Goal: Information Seeking & Learning: Find specific page/section

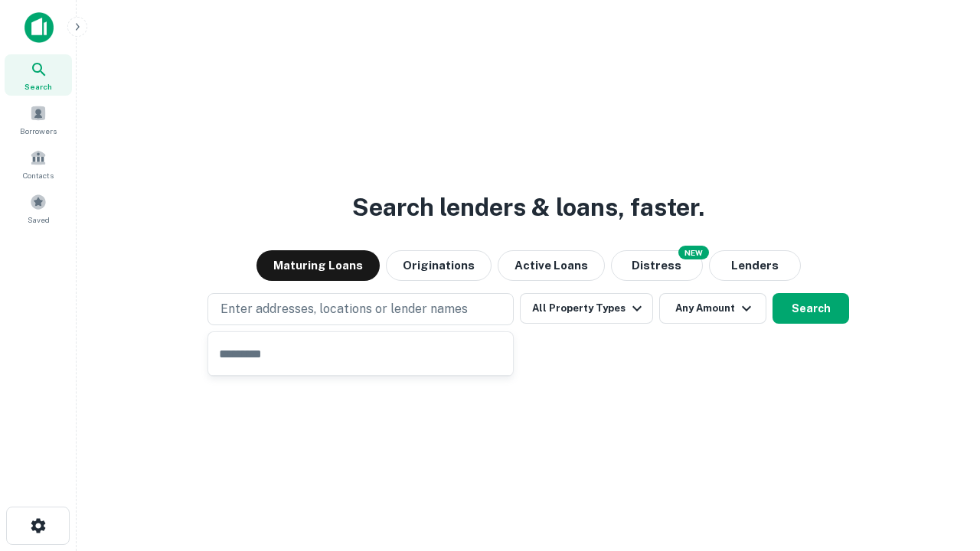
type input "**********"
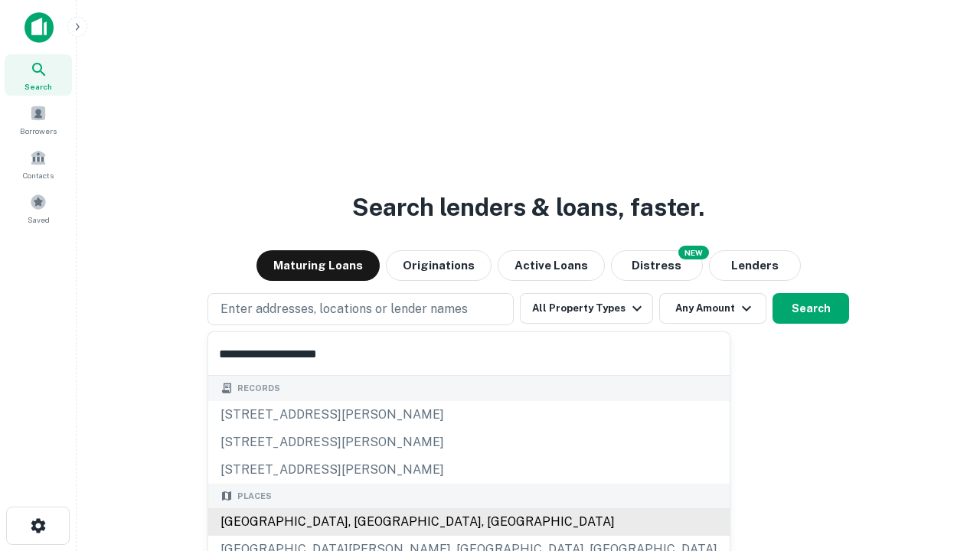
click at [366, 522] on div "[GEOGRAPHIC_DATA], [GEOGRAPHIC_DATA], [GEOGRAPHIC_DATA]" at bounding box center [468, 522] width 521 height 28
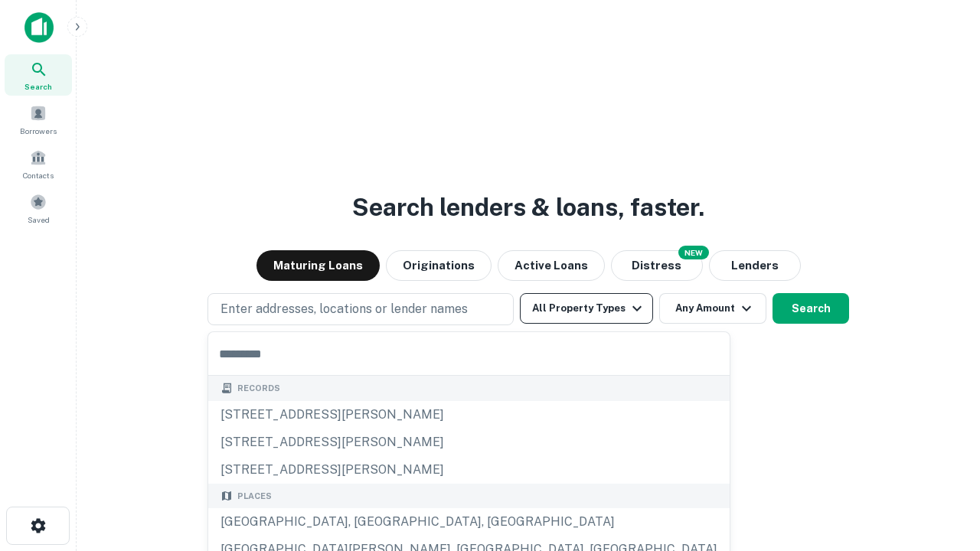
click at [587, 309] on button "All Property Types" at bounding box center [586, 308] width 133 height 31
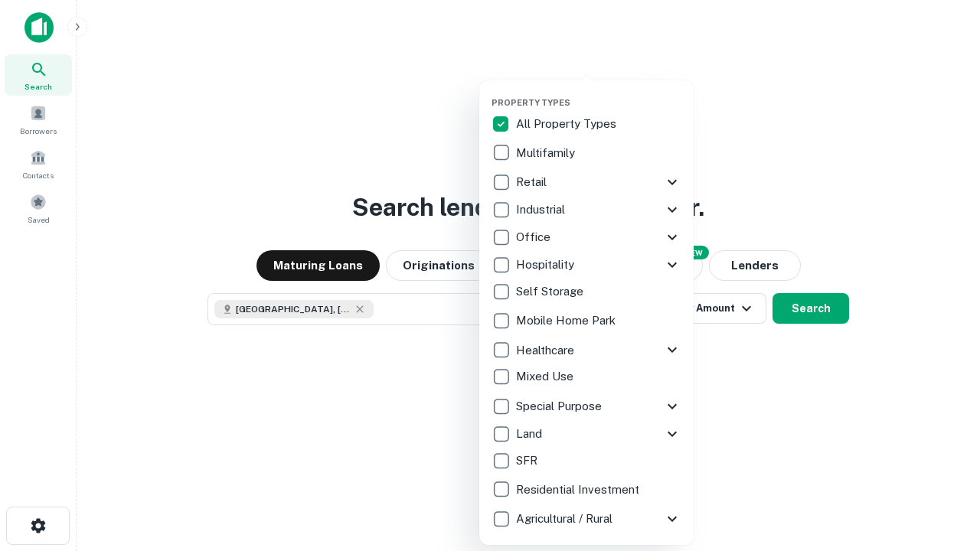
click at [599, 93] on button "button" at bounding box center [599, 93] width 214 height 1
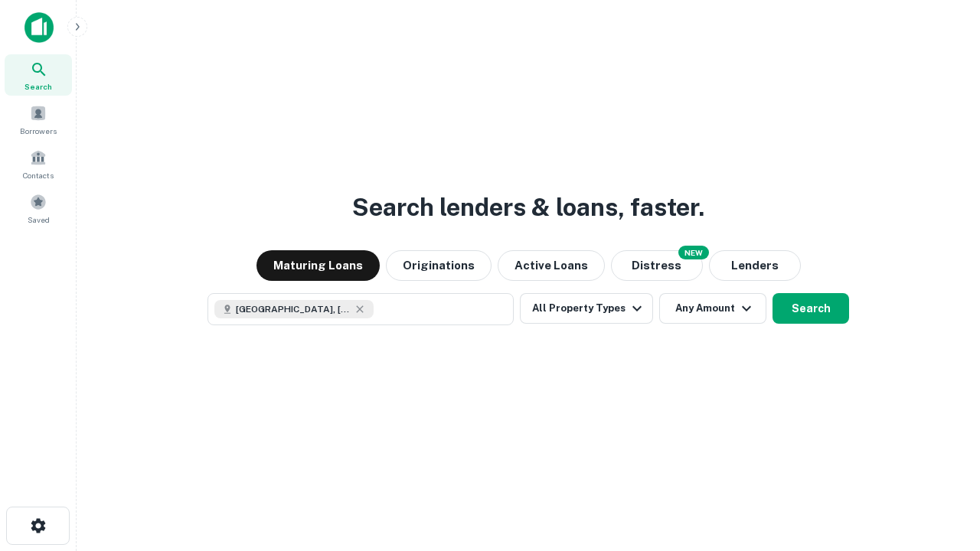
scroll to position [25, 0]
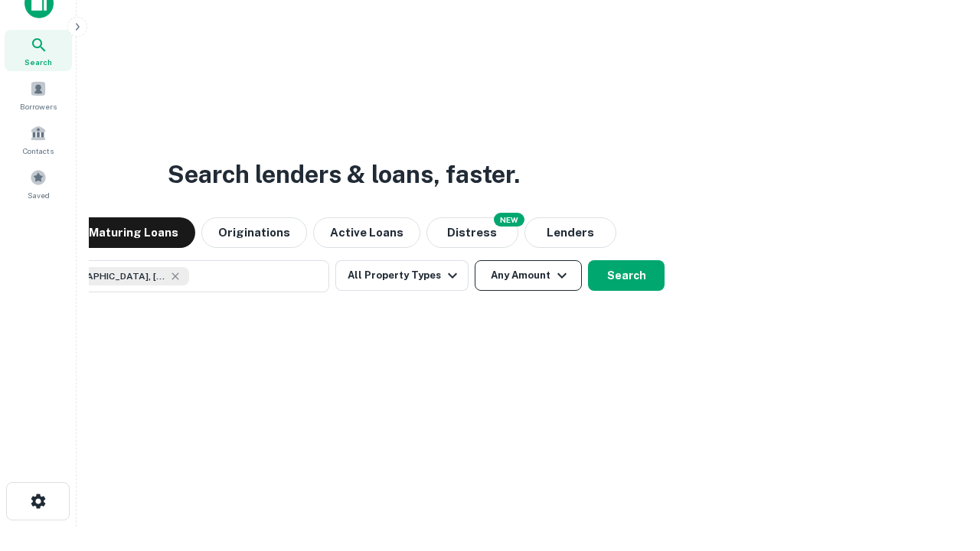
click at [475, 260] on button "Any Amount" at bounding box center [528, 275] width 107 height 31
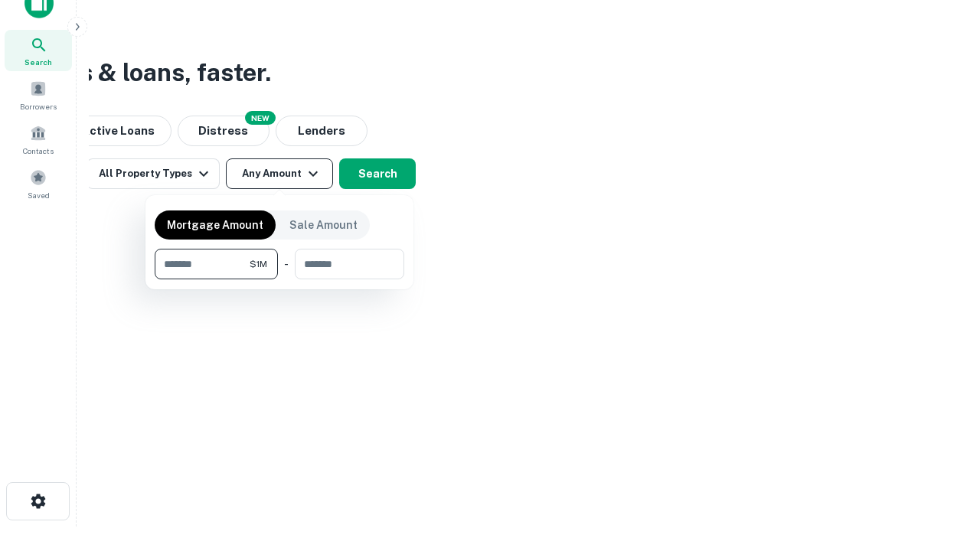
type input "*******"
click at [279, 279] on button "button" at bounding box center [280, 279] width 250 height 1
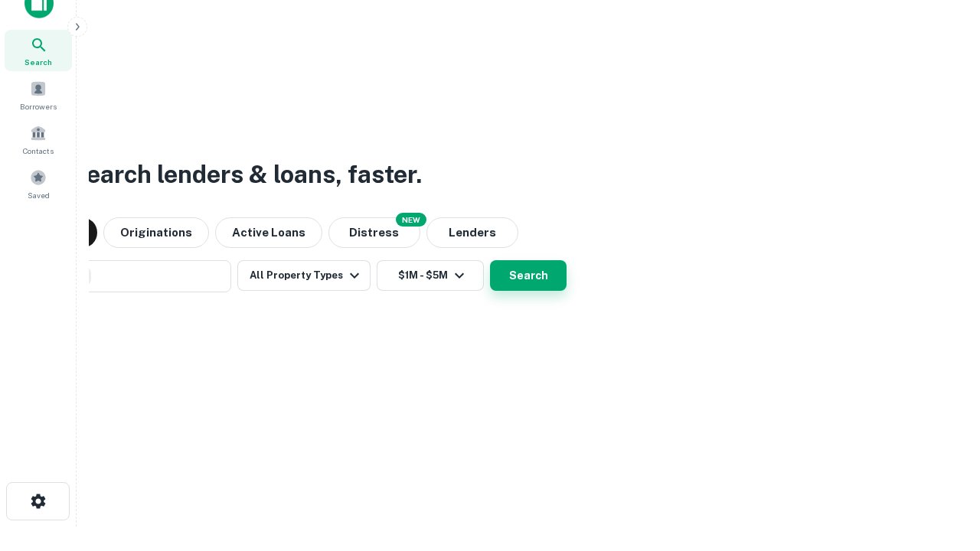
click at [490, 260] on button "Search" at bounding box center [528, 275] width 77 height 31
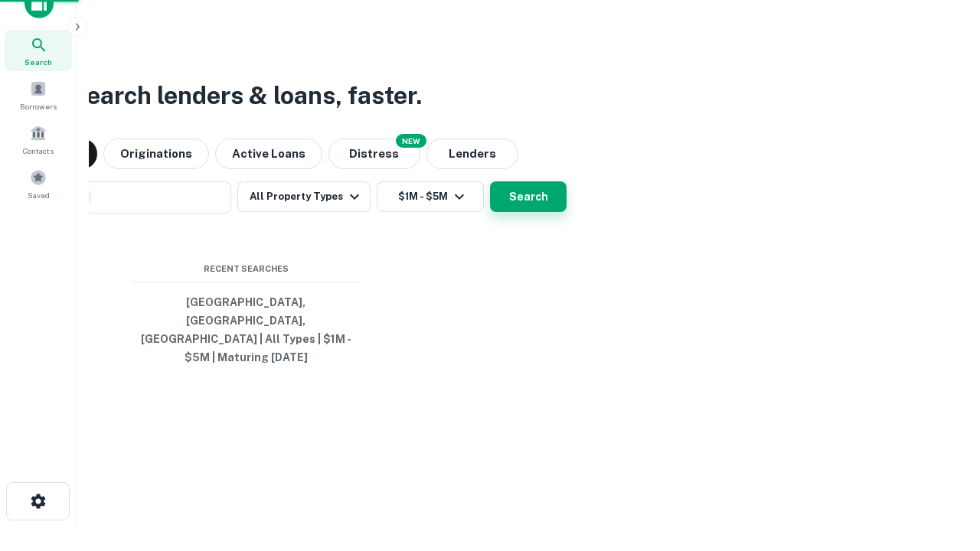
scroll to position [50, 433]
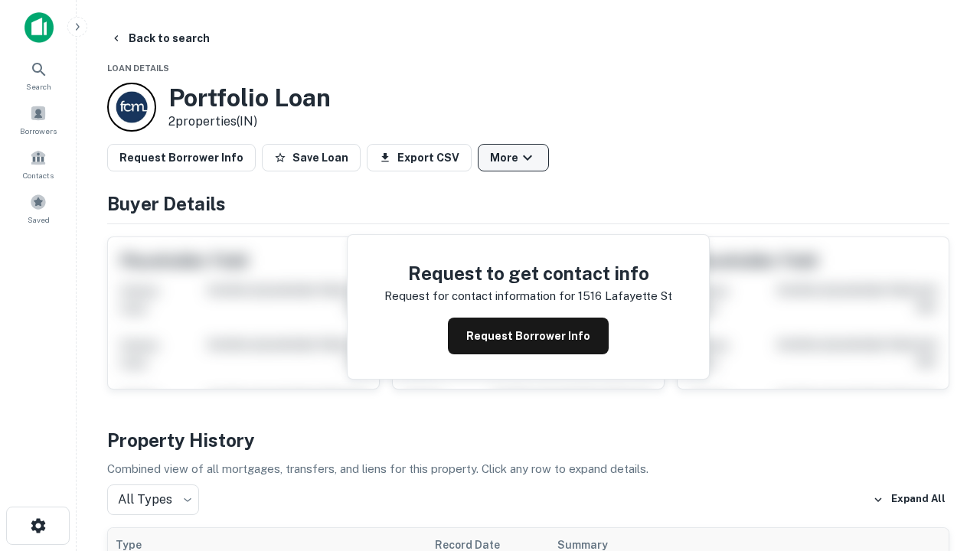
click at [513, 158] on button "More" at bounding box center [513, 158] width 71 height 28
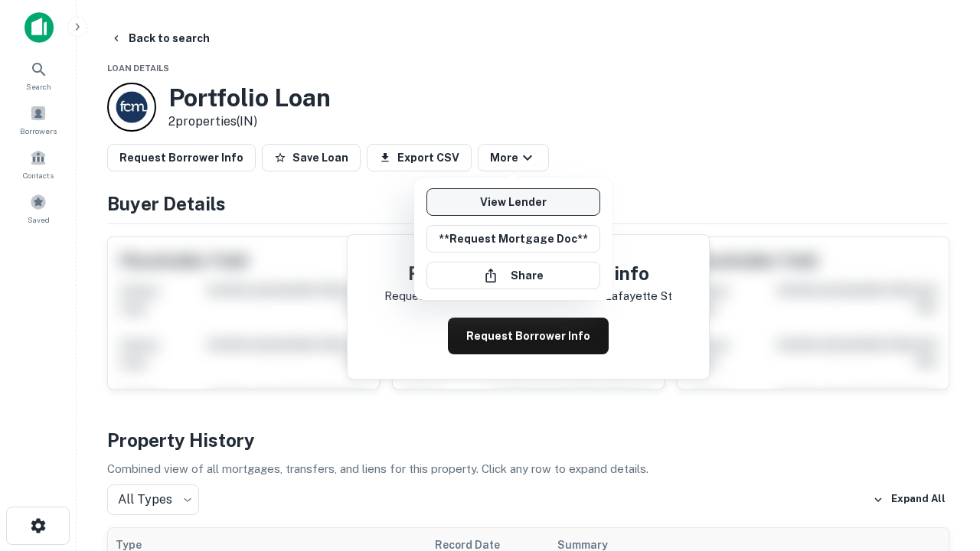
click at [513, 202] on link "View Lender" at bounding box center [514, 202] width 174 height 28
